Goal: Information Seeking & Learning: Learn about a topic

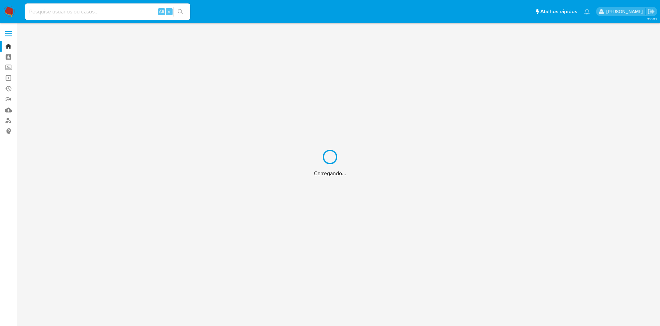
click at [8, 120] on div "Carregando..." at bounding box center [330, 163] width 660 height 326
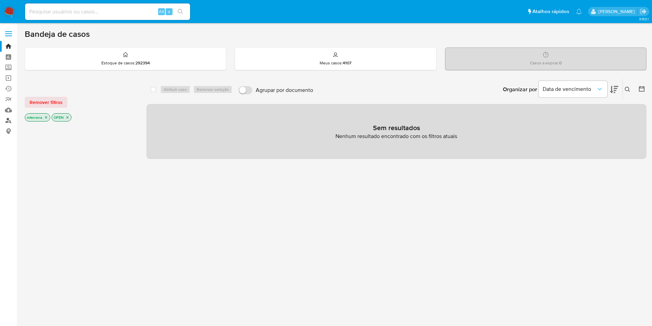
click at [9, 121] on link "Localizador de pessoas" at bounding box center [41, 120] width 82 height 11
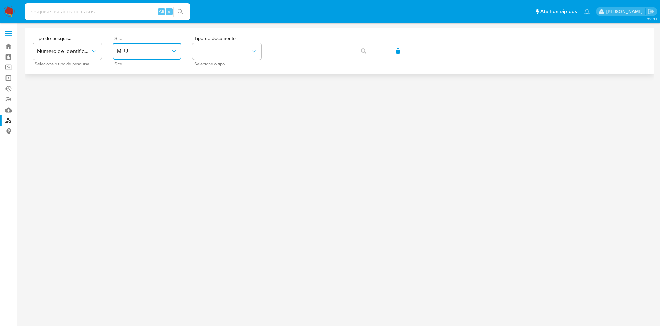
click at [151, 47] on button "MLU" at bounding box center [147, 51] width 69 height 17
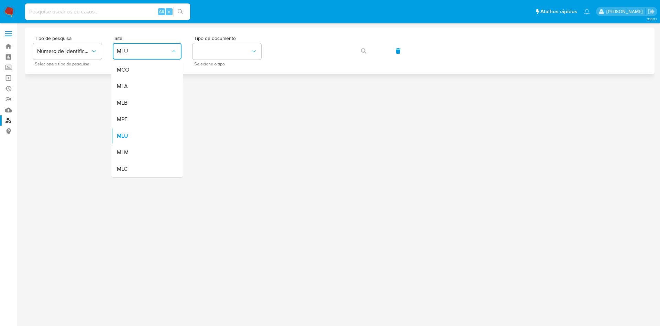
drag, startPoint x: 139, startPoint y: 98, endPoint x: 211, endPoint y: 70, distance: 77.4
click at [141, 96] on div "MLB" at bounding box center [145, 103] width 56 height 17
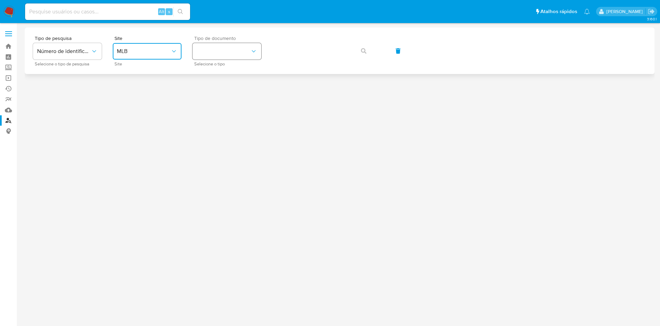
click at [228, 59] on button "identificationType" at bounding box center [227, 51] width 69 height 17
drag, startPoint x: 232, startPoint y: 73, endPoint x: 254, endPoint y: 65, distance: 23.8
click at [234, 72] on div "CNPJ CNPJ" at bounding box center [225, 73] width 56 height 23
click at [366, 46] on span "button" at bounding box center [364, 50] width 6 height 15
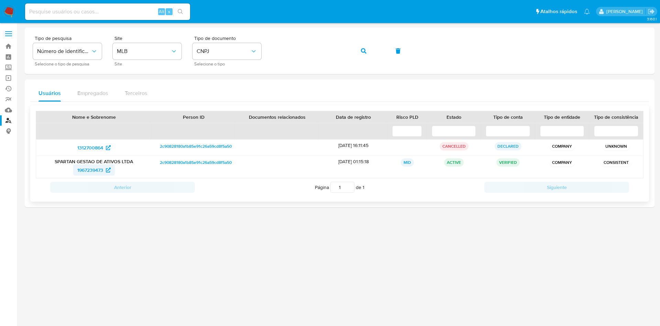
click at [97, 169] on span "1967239473" at bounding box center [90, 169] width 26 height 11
drag, startPoint x: 70, startPoint y: 173, endPoint x: 104, endPoint y: 173, distance: 33.0
click at [104, 173] on div "1967239473" at bounding box center [94, 169] width 106 height 11
click at [121, 12] on input at bounding box center [107, 11] width 165 height 9
paste input "1948696882"
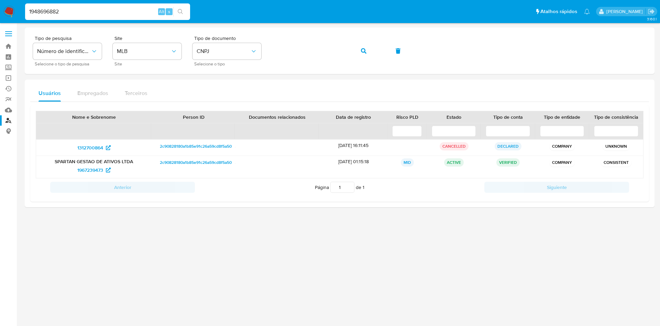
type input "1948696882"
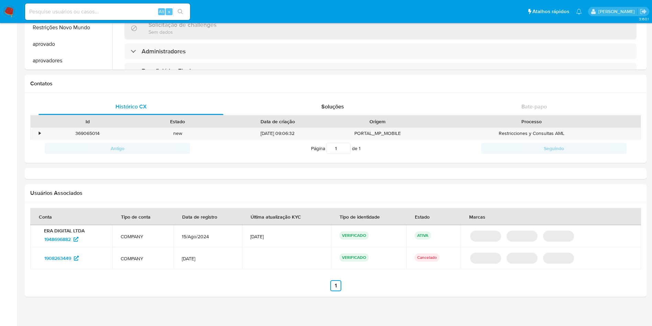
scroll to position [258, 0]
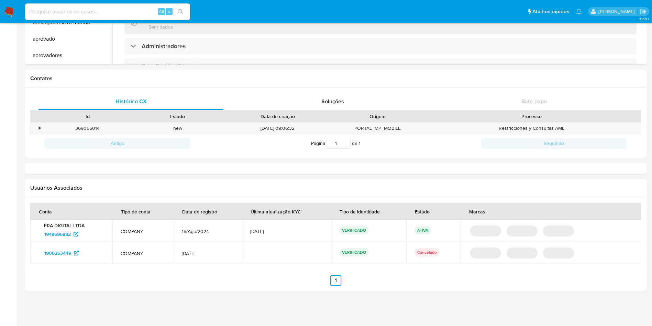
select select "10"
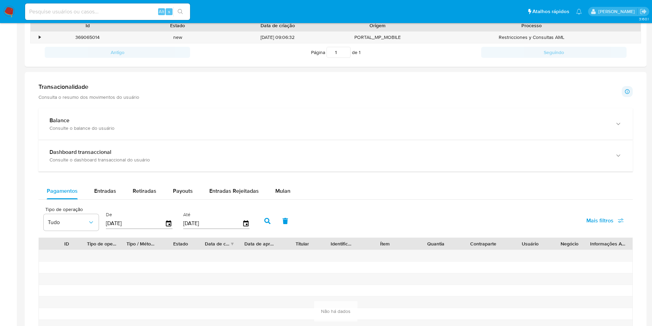
scroll to position [0, 0]
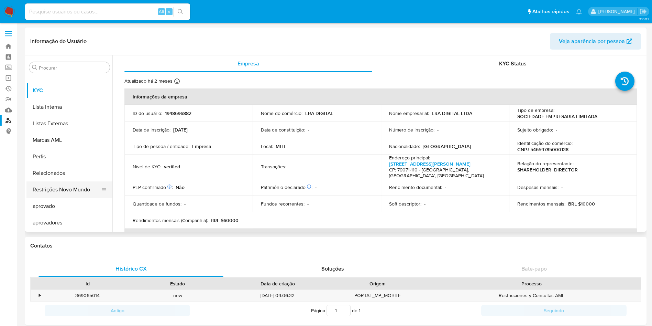
click at [76, 187] on button "Restrições Novo Mundo" at bounding box center [66, 189] width 80 height 17
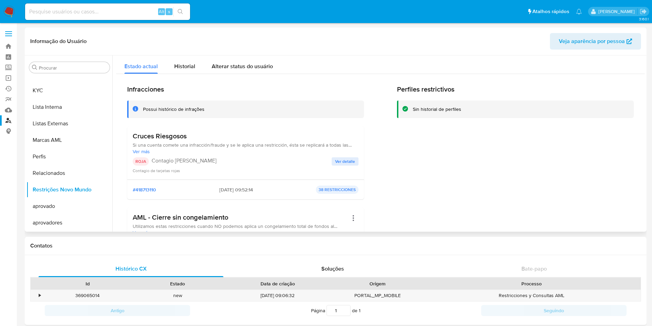
scroll to position [52, 0]
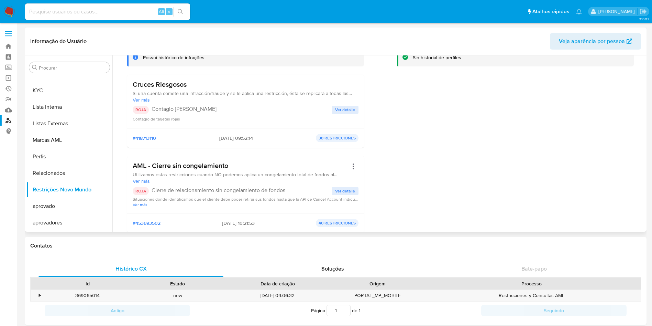
click at [344, 192] on span "Ver detalle" at bounding box center [345, 190] width 20 height 7
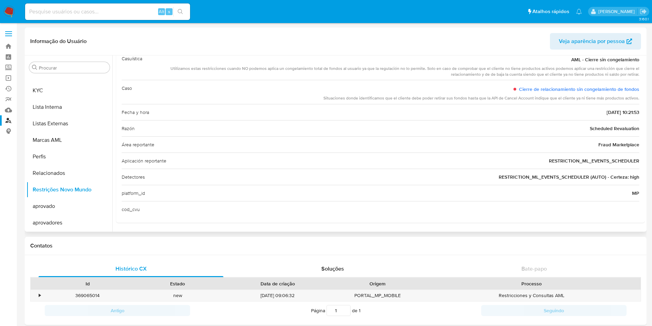
scroll to position [0, 0]
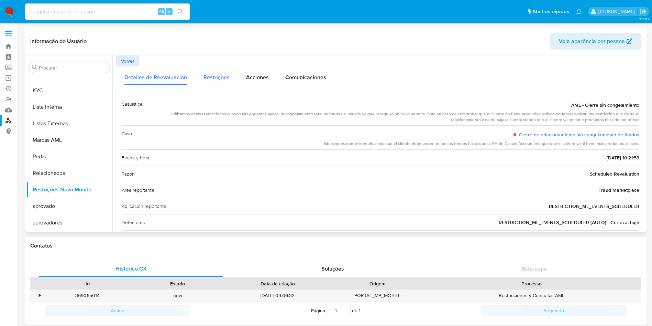
click at [213, 80] on span "Restrições" at bounding box center [217, 77] width 26 height 8
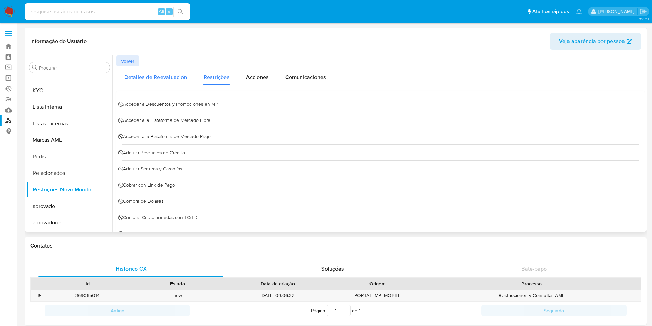
click at [158, 78] on span "Detalles de Reevaluación" at bounding box center [155, 77] width 63 height 8
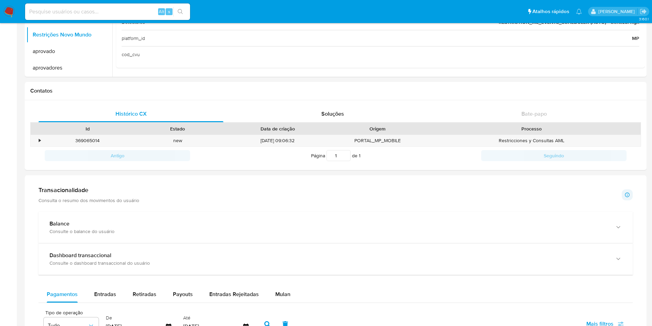
scroll to position [103, 0]
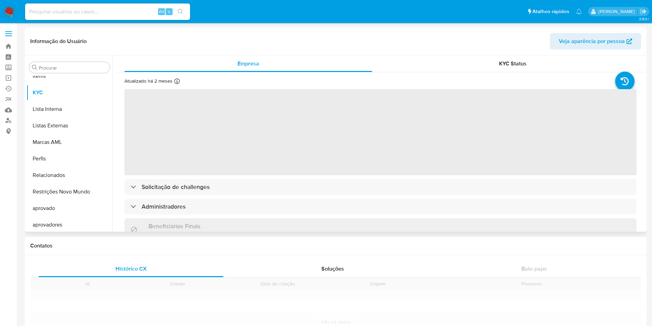
scroll to position [357, 0]
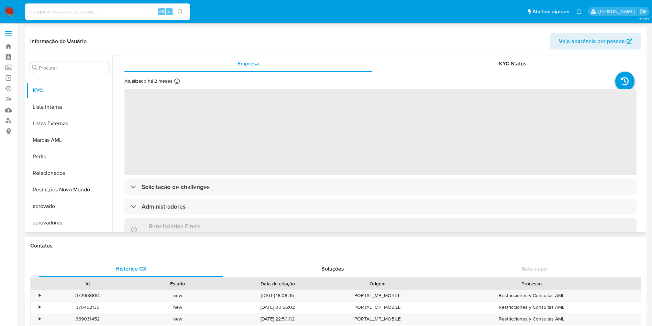
select select "10"
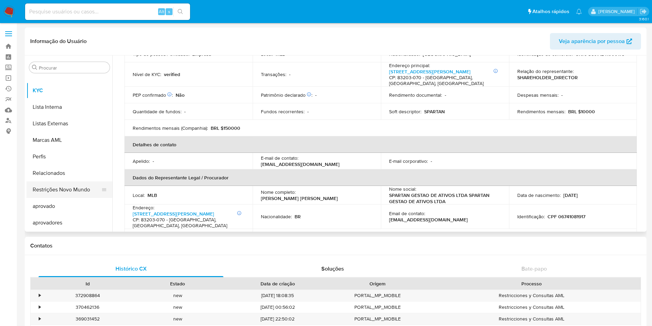
click at [62, 187] on button "Restrições Novo Mundo" at bounding box center [66, 189] width 80 height 17
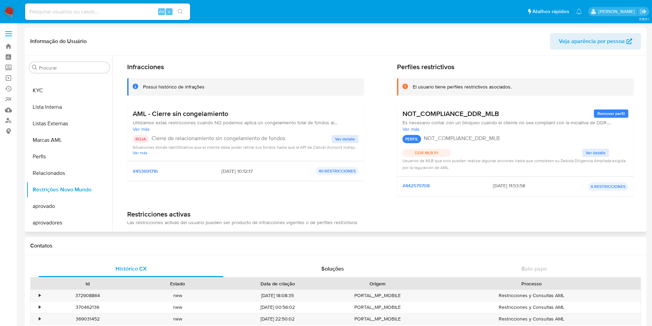
scroll to position [22, 0]
click at [350, 113] on button "Acciones" at bounding box center [353, 115] width 10 height 10
click at [306, 80] on div "Possui histórico de infrações" at bounding box center [245, 88] width 237 height 18
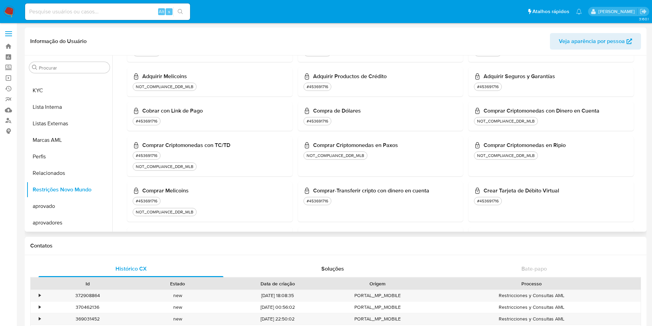
scroll to position [0, 0]
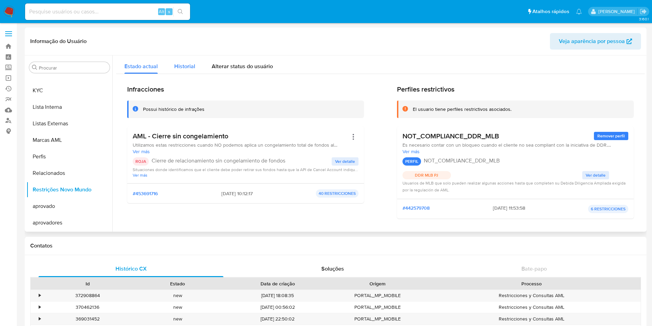
click at [184, 61] on div "Historial" at bounding box center [184, 64] width 21 height 18
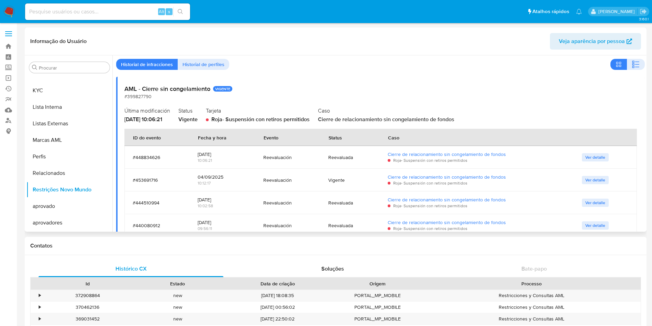
scroll to position [18, 0]
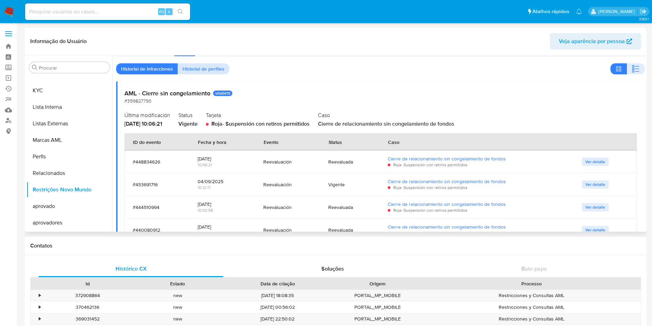
click at [189, 72] on span "Historial de perfiles" at bounding box center [204, 69] width 42 height 10
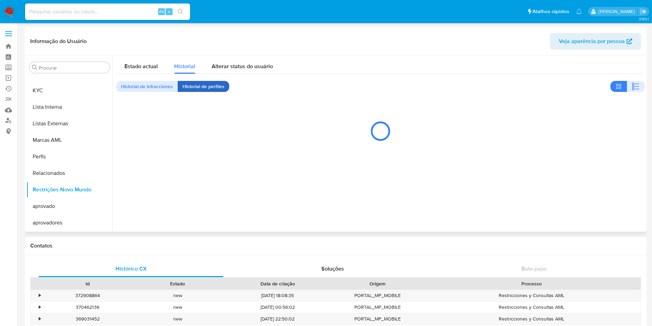
scroll to position [0, 0]
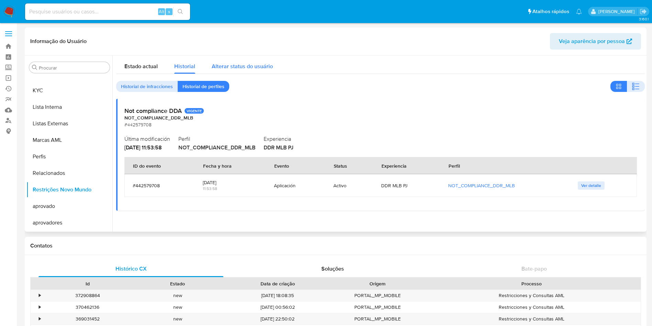
click at [232, 70] on div "Alterar status do usuário" at bounding box center [242, 64] width 61 height 18
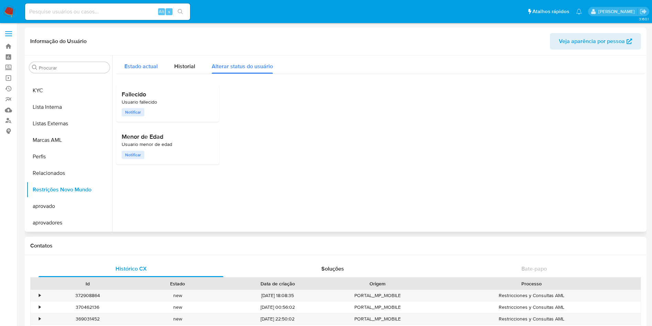
click at [150, 73] on div "Estado actual" at bounding box center [140, 64] width 33 height 18
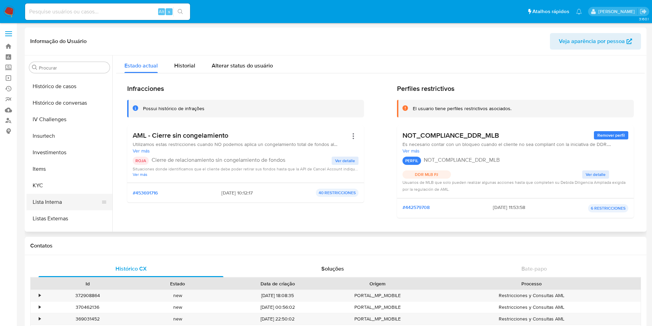
scroll to position [305, 0]
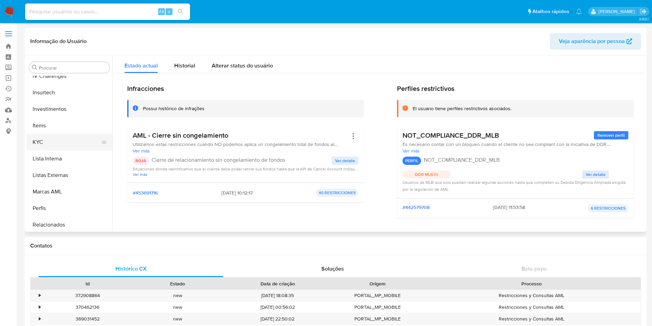
click at [55, 135] on button "KYC" at bounding box center [66, 142] width 80 height 17
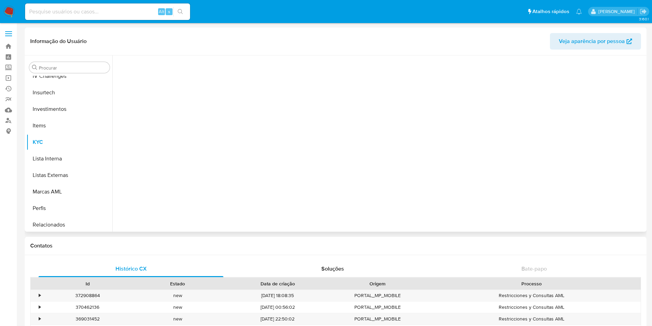
scroll to position [0, 0]
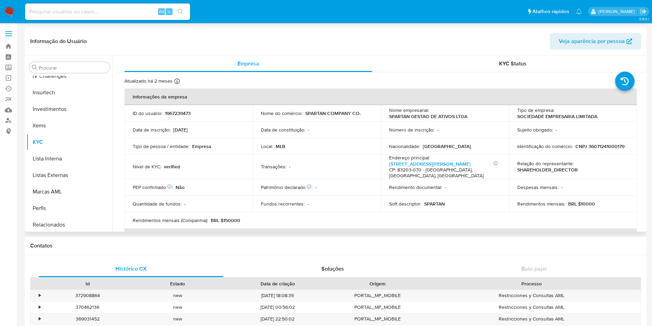
click at [390, 112] on p "Nome empresarial :" at bounding box center [409, 110] width 40 height 6
click at [394, 115] on p "SPARTAN GESTAO DE ATIVOS LTDA" at bounding box center [428, 116] width 78 height 6
copy p "SPARTAN"
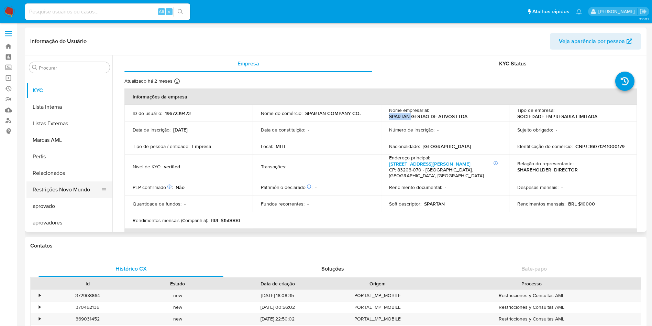
click at [70, 186] on button "Restrições Novo Mundo" at bounding box center [66, 189] width 80 height 17
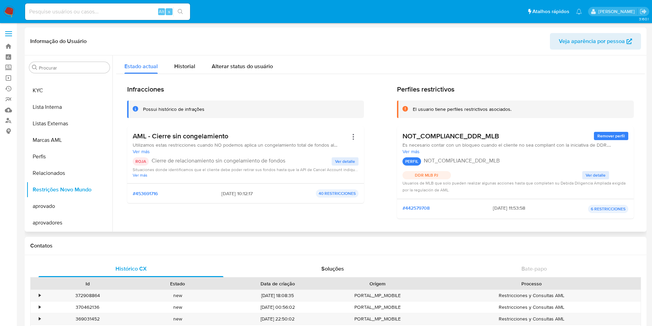
click at [343, 162] on span "Ver detalle" at bounding box center [345, 161] width 20 height 7
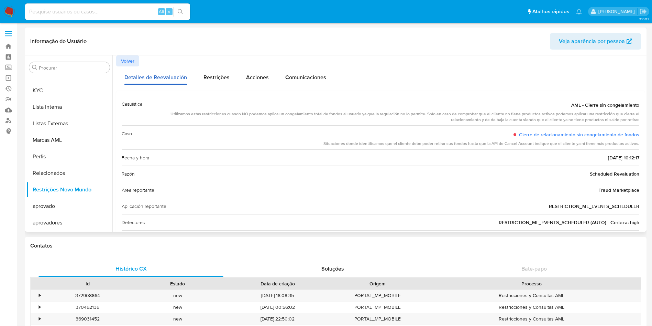
click at [149, 73] on span "Detalles de Reevaluación" at bounding box center [155, 77] width 63 height 8
click at [125, 56] on span "Volver" at bounding box center [127, 61] width 13 height 10
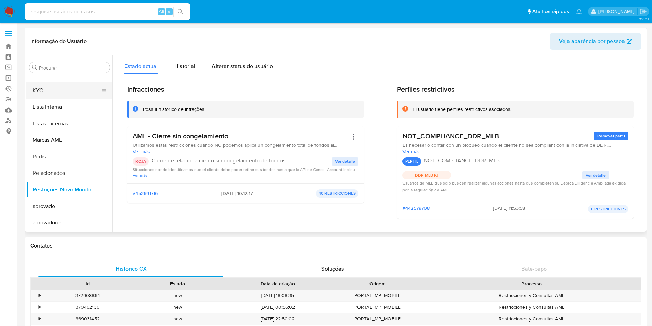
click at [51, 96] on button "KYC" at bounding box center [66, 90] width 80 height 17
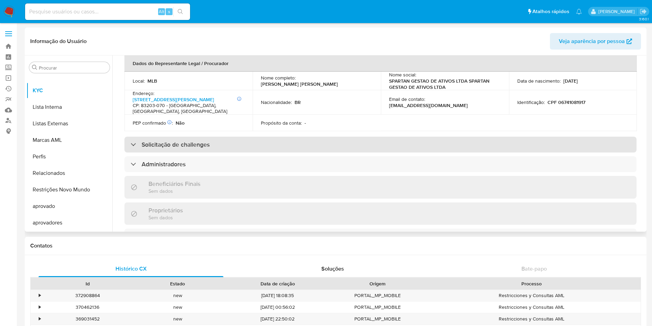
scroll to position [52, 0]
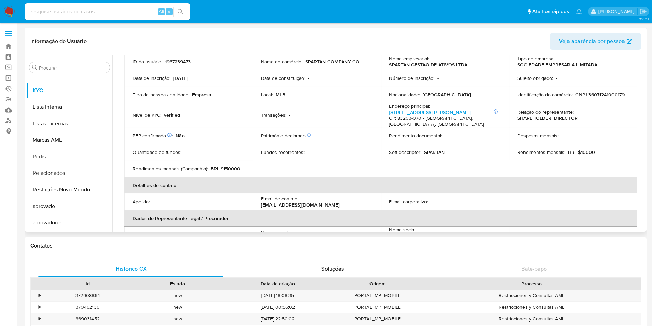
click at [598, 96] on p "CNPJ 36071241000179" at bounding box center [600, 94] width 49 height 6
copy p "36071241000179"
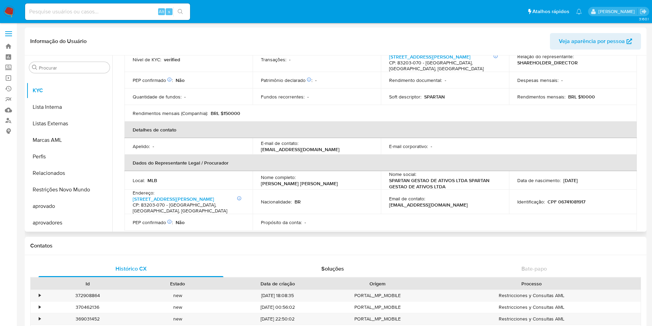
scroll to position [155, 0]
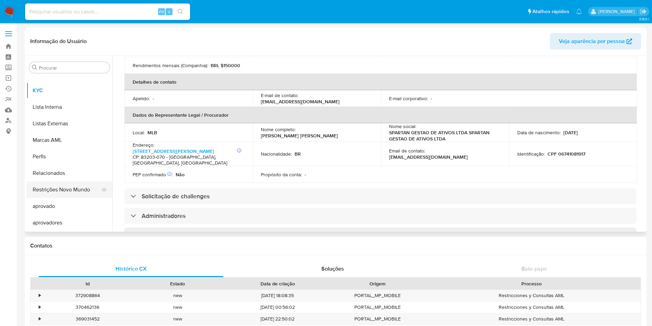
click at [76, 185] on button "Restrições Novo Mundo" at bounding box center [66, 189] width 80 height 17
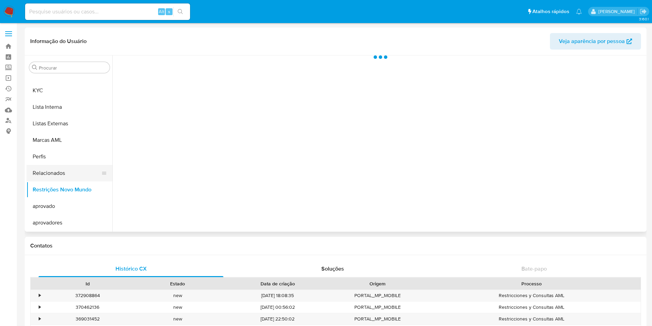
scroll to position [0, 0]
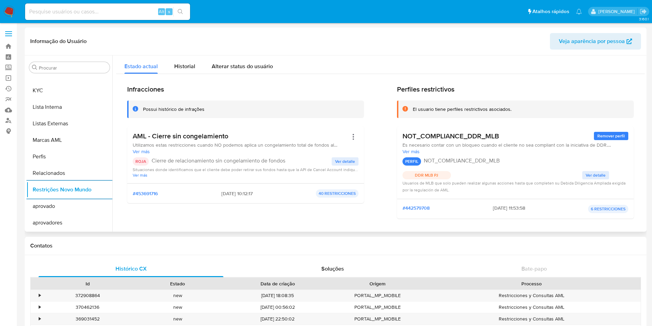
click at [339, 158] on span "Ver detalle" at bounding box center [345, 161] width 20 height 7
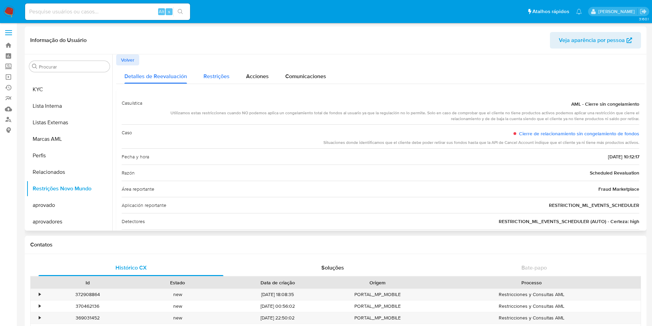
click at [211, 78] on span "Restrições" at bounding box center [217, 76] width 26 height 8
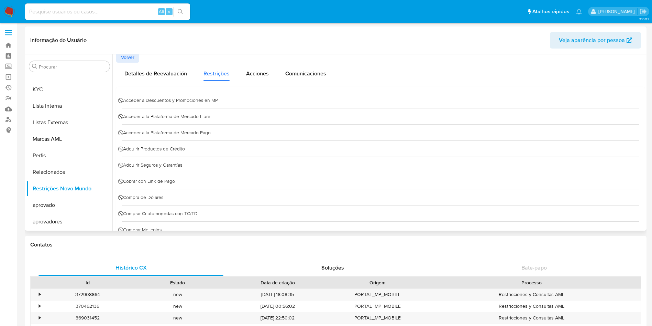
scroll to position [1, 0]
click at [272, 73] on button "Acciones" at bounding box center [257, 73] width 39 height 18
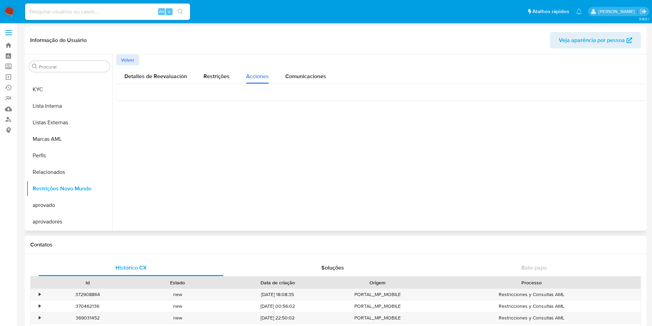
scroll to position [0, 0]
click at [299, 71] on div "Comunicaciones" at bounding box center [305, 75] width 41 height 18
click at [264, 75] on span "Acciones" at bounding box center [257, 77] width 23 height 8
click at [144, 73] on div "Detalles de Reevaluación" at bounding box center [155, 75] width 63 height 18
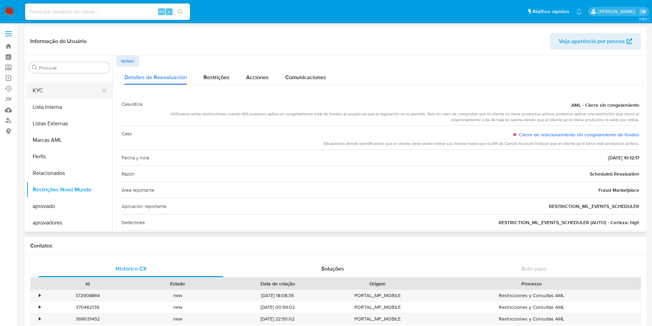
click at [46, 94] on button "KYC" at bounding box center [66, 90] width 80 height 17
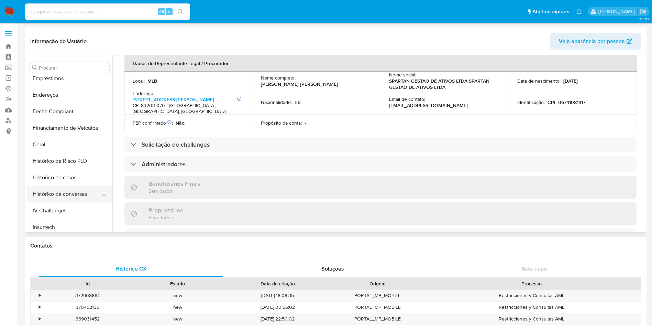
scroll to position [202, 0]
click at [60, 113] on button "Geral" at bounding box center [66, 113] width 80 height 17
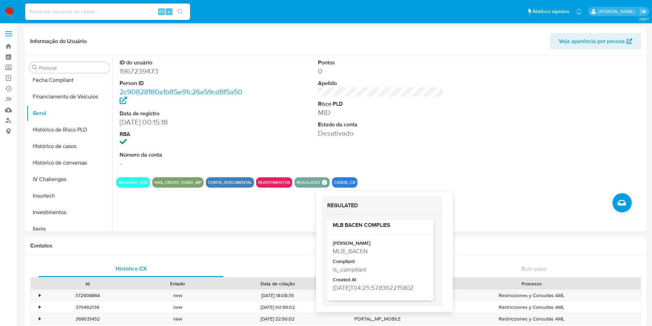
scroll to position [14, 0]
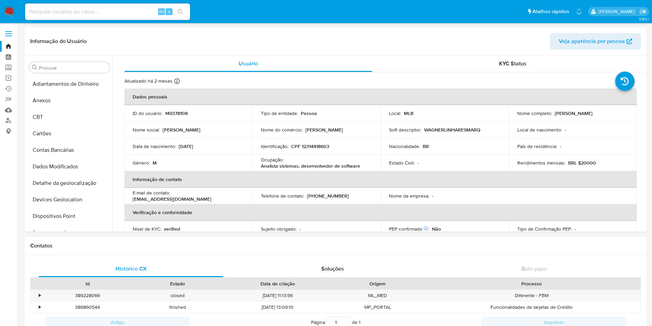
select select "10"
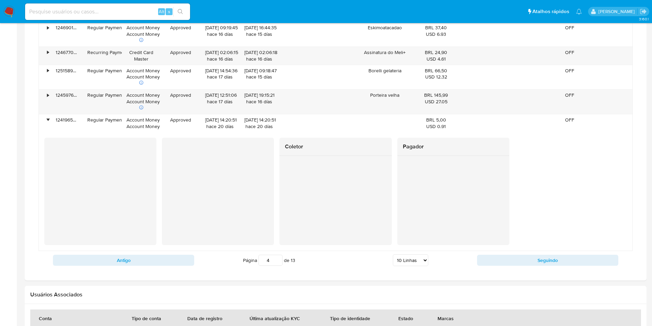
scroll to position [286, 0]
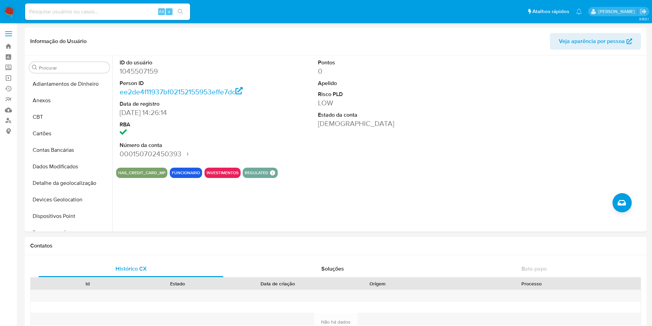
select select "10"
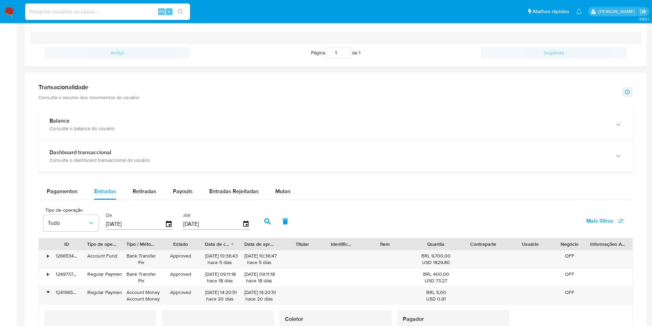
scroll to position [207, 0]
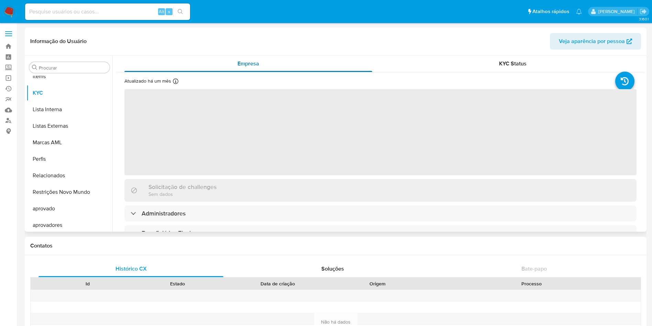
scroll to position [357, 0]
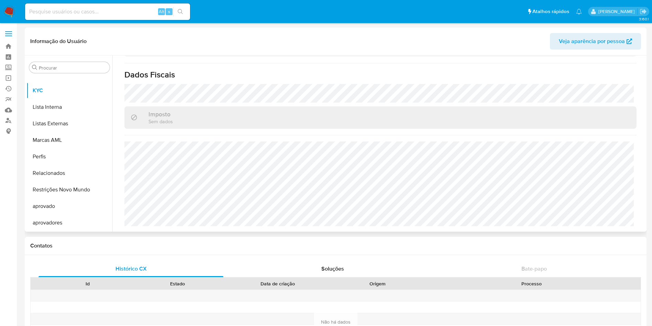
select select "10"
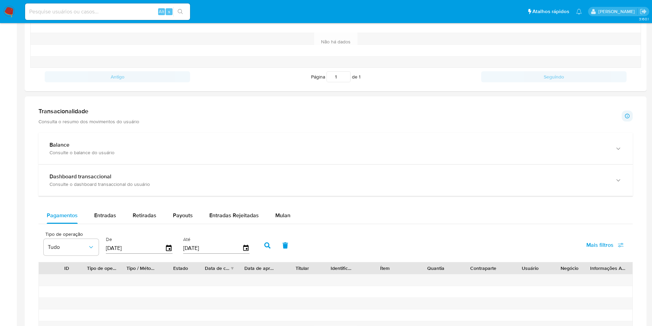
scroll to position [52, 0]
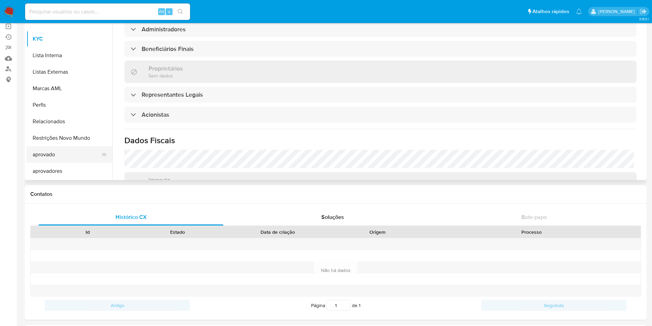
drag, startPoint x: 68, startPoint y: 139, endPoint x: 73, endPoint y: 150, distance: 11.5
click at [69, 139] on button "Restrições Novo Mundo" at bounding box center [69, 138] width 86 height 17
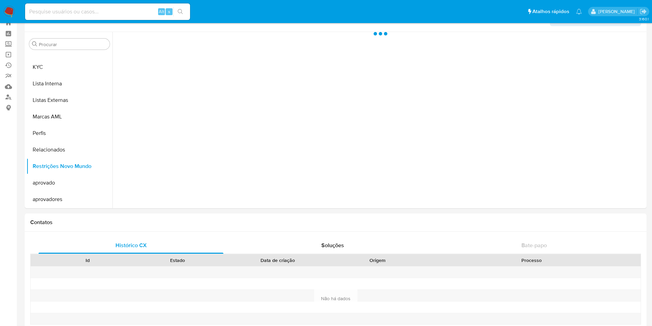
scroll to position [0, 0]
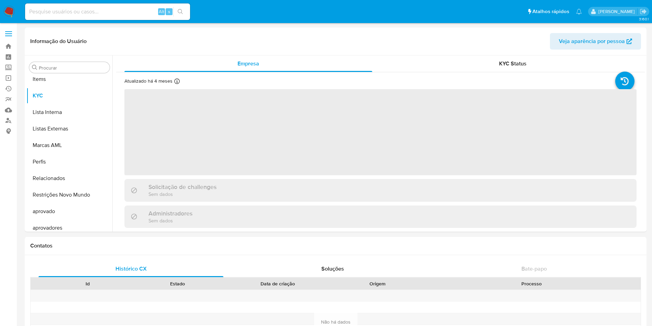
scroll to position [357, 0]
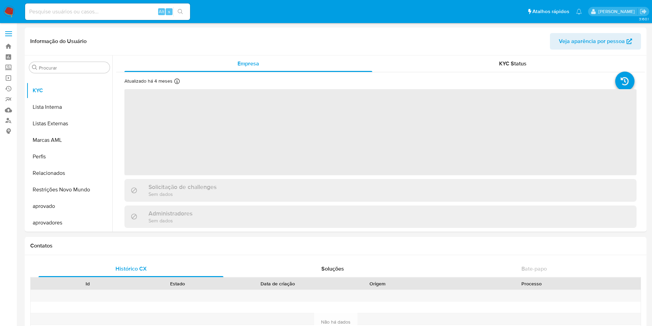
select select "10"
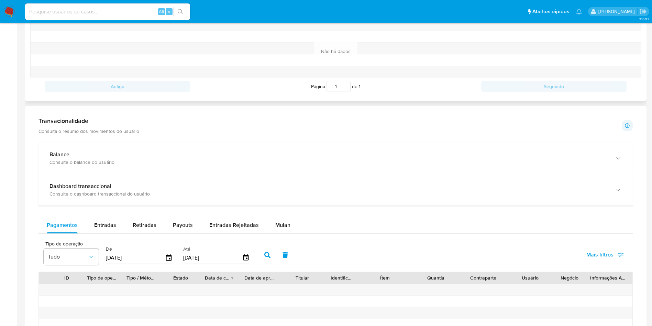
scroll to position [155, 0]
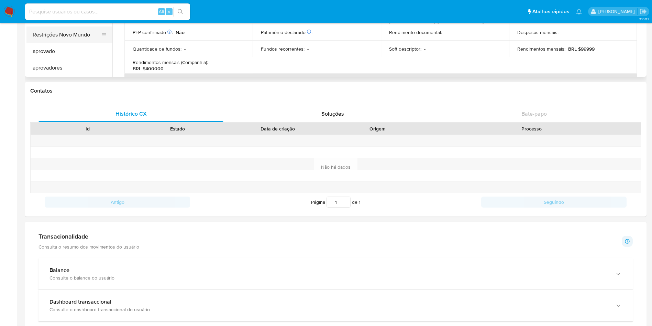
click at [86, 34] on button "Restrições Novo Mundo" at bounding box center [66, 34] width 80 height 17
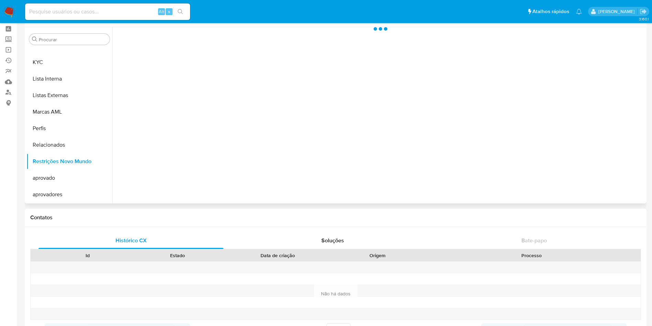
scroll to position [0, 0]
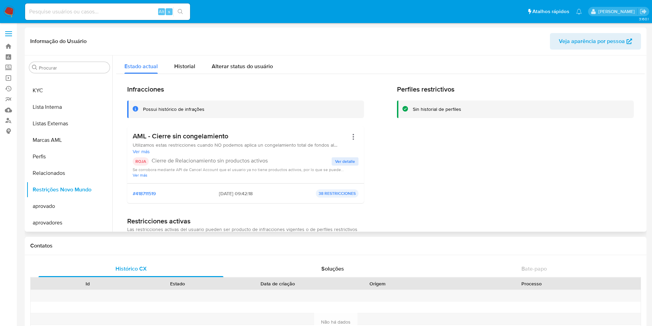
click at [348, 160] on span "Ver detalle" at bounding box center [345, 161] width 20 height 7
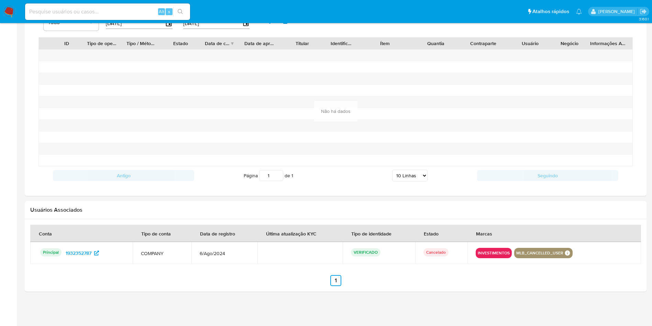
scroll to position [195, 0]
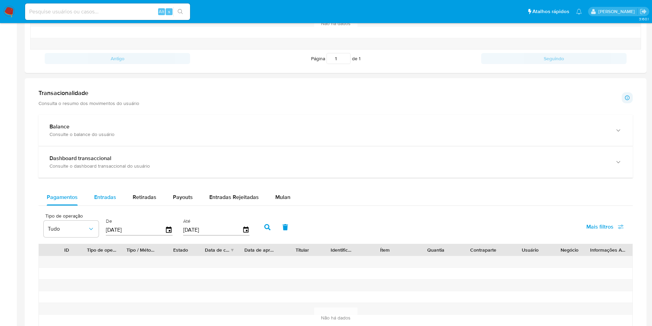
click at [101, 189] on div "Entradas" at bounding box center [105, 197] width 22 height 17
select select "10"
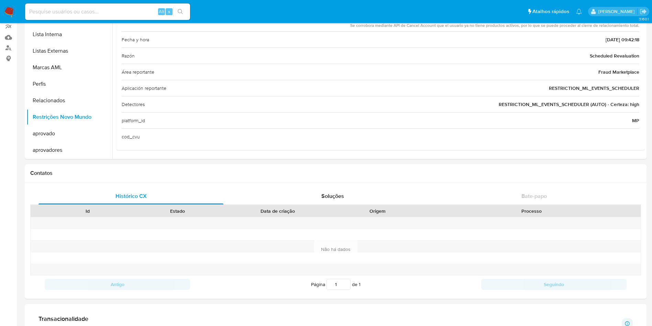
scroll to position [0, 0]
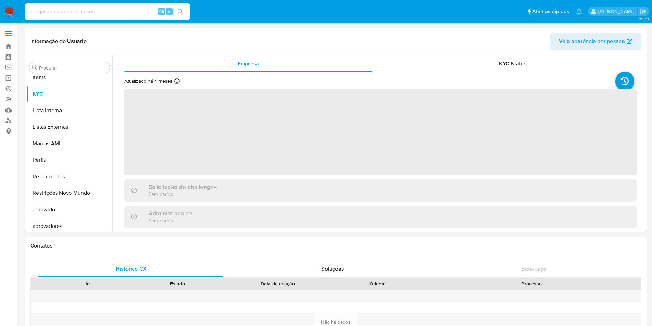
scroll to position [357, 0]
click at [145, 10] on input at bounding box center [107, 11] width 165 height 9
paste input "4789009"
type input "4789009"
select select "10"
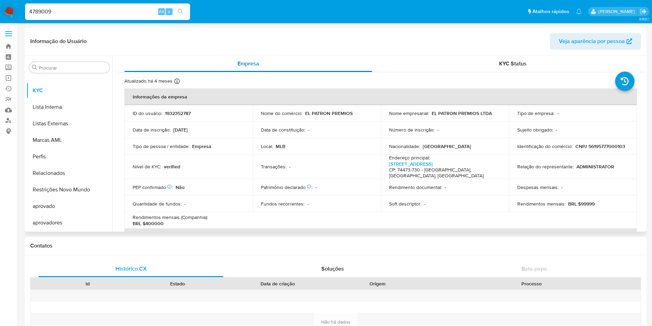
paste input "1306799043"
type input "1306799043"
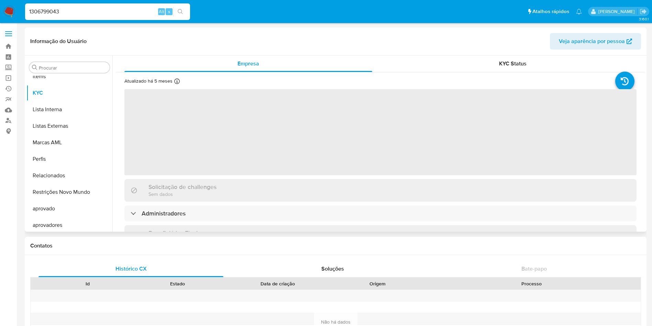
scroll to position [357, 0]
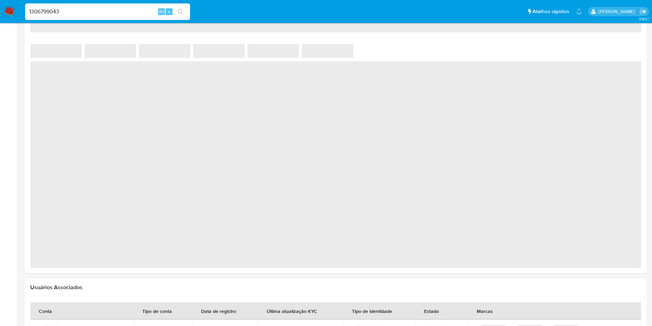
select select "10"
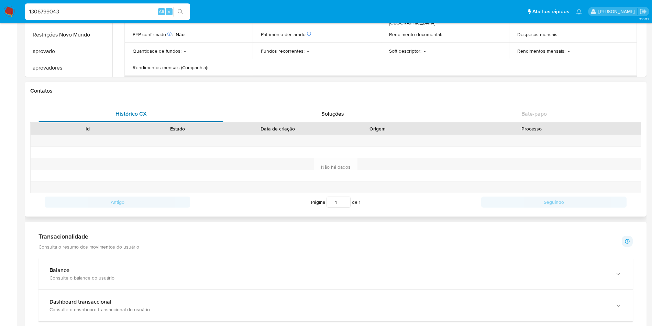
scroll to position [103, 0]
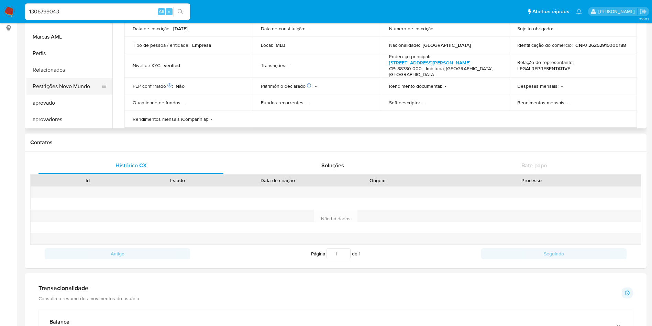
click at [74, 90] on button "Restrições Novo Mundo" at bounding box center [66, 86] width 80 height 17
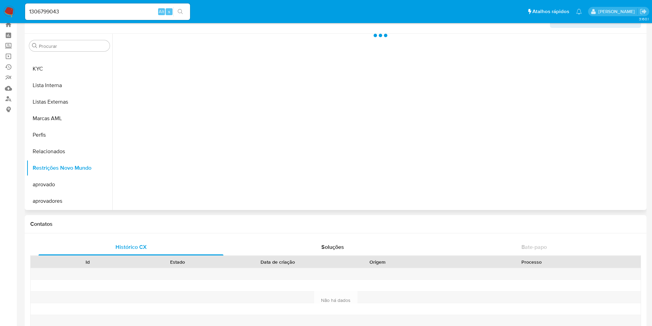
scroll to position [0, 0]
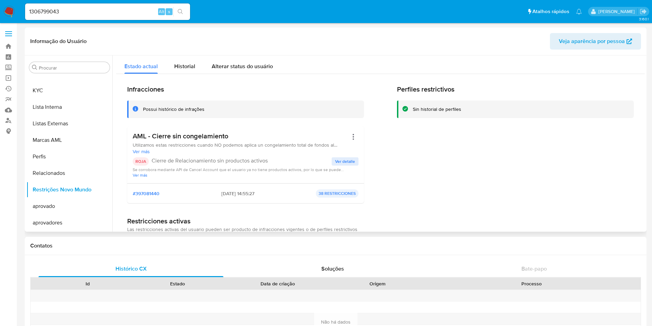
click at [340, 158] on span "Ver detalle" at bounding box center [345, 161] width 20 height 7
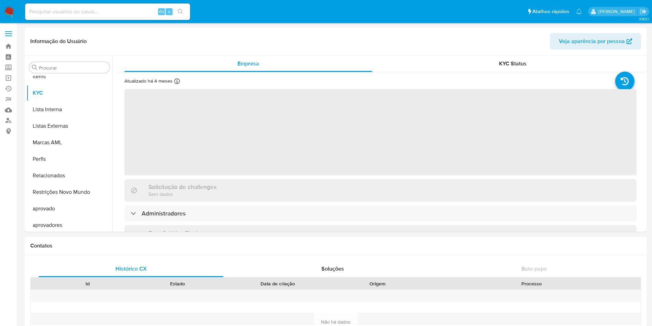
scroll to position [357, 0]
click at [46, 195] on button "Restrições Novo Mundo" at bounding box center [66, 189] width 80 height 17
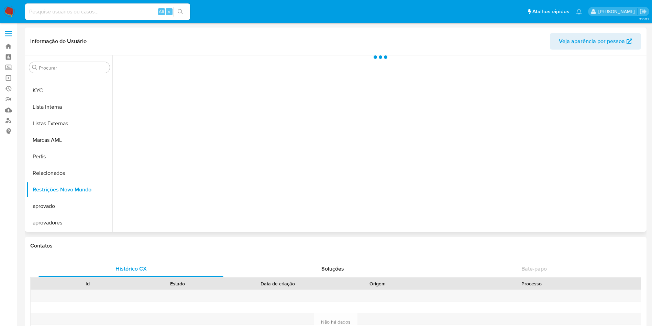
select select "10"
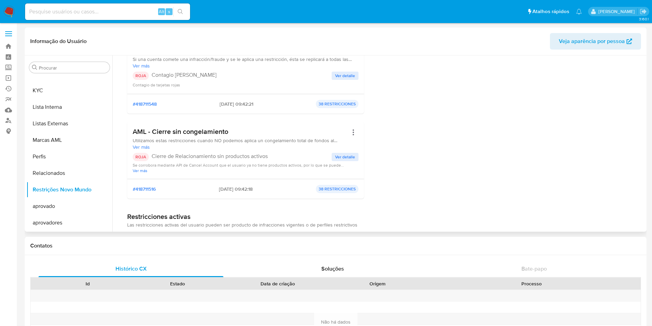
scroll to position [258, 0]
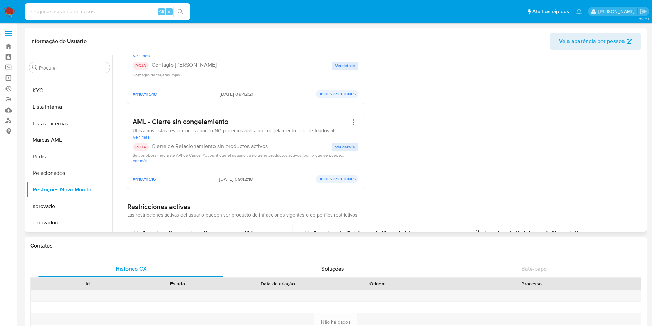
click at [347, 148] on span "Ver detalle" at bounding box center [345, 146] width 20 height 7
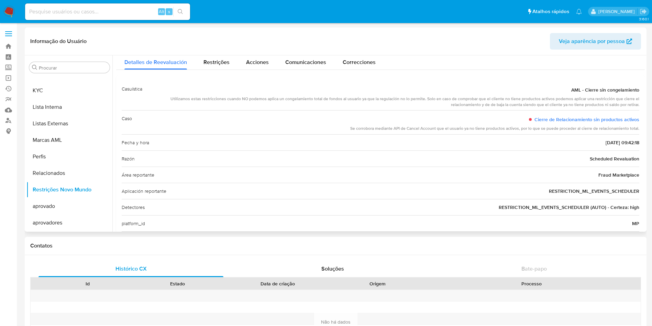
scroll to position [0, 0]
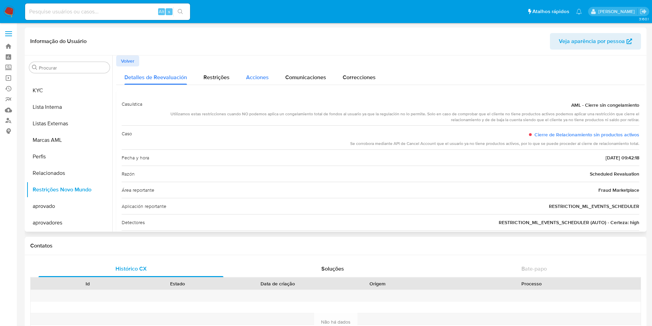
click at [249, 80] on span "Acciones" at bounding box center [257, 77] width 23 height 8
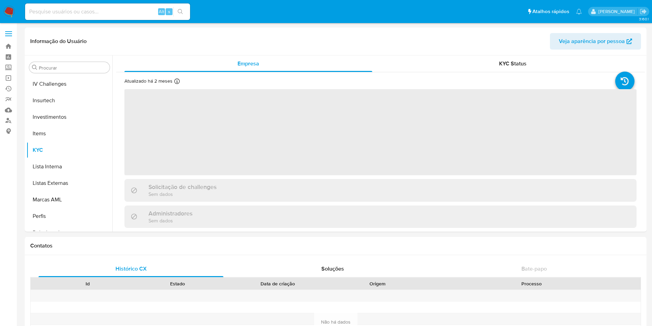
scroll to position [357, 0]
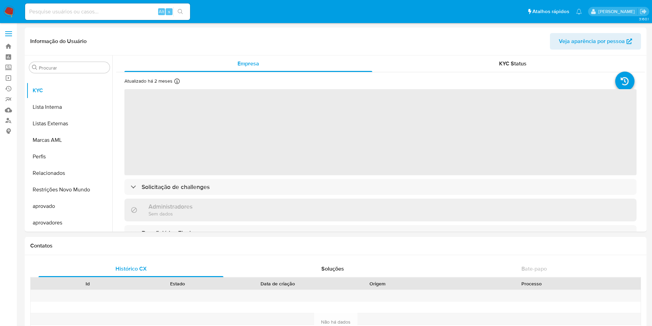
select select "10"
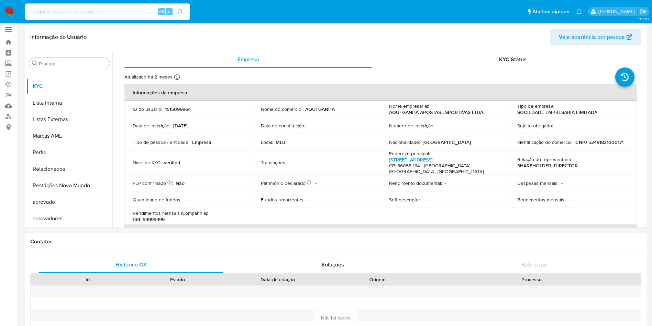
scroll to position [0, 0]
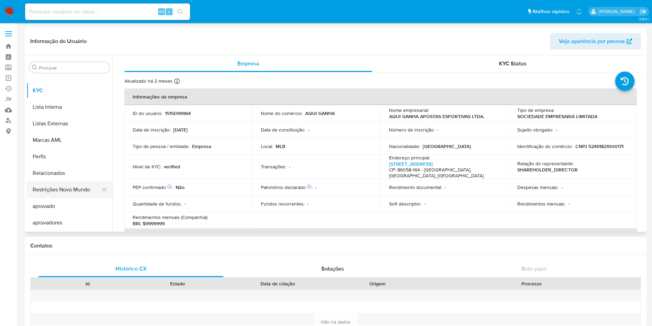
click at [73, 185] on button "Restrições Novo Mundo" at bounding box center [66, 189] width 80 height 17
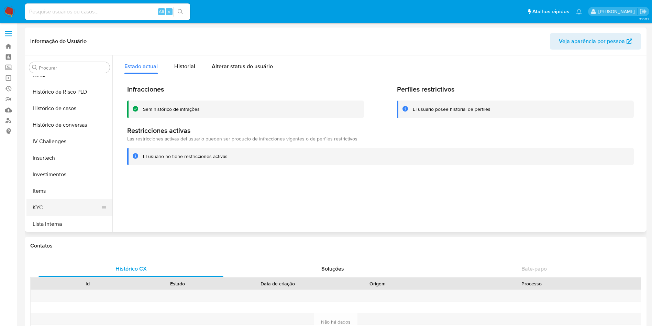
scroll to position [253, 0]
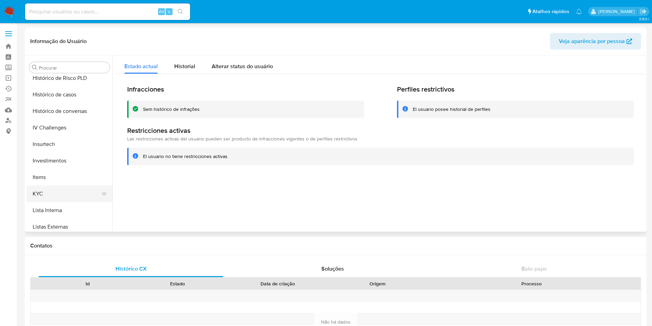
click at [54, 191] on button "KYC" at bounding box center [66, 193] width 80 height 17
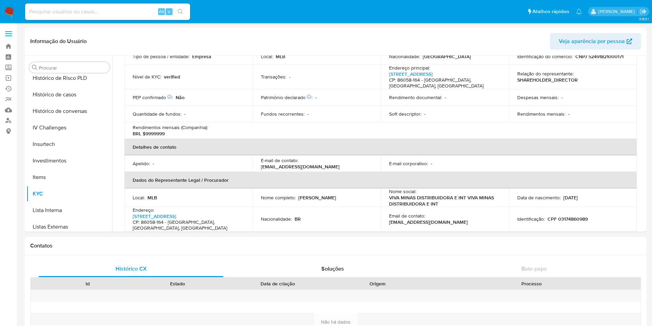
scroll to position [0, 0]
